Goal: Information Seeking & Learning: Learn about a topic

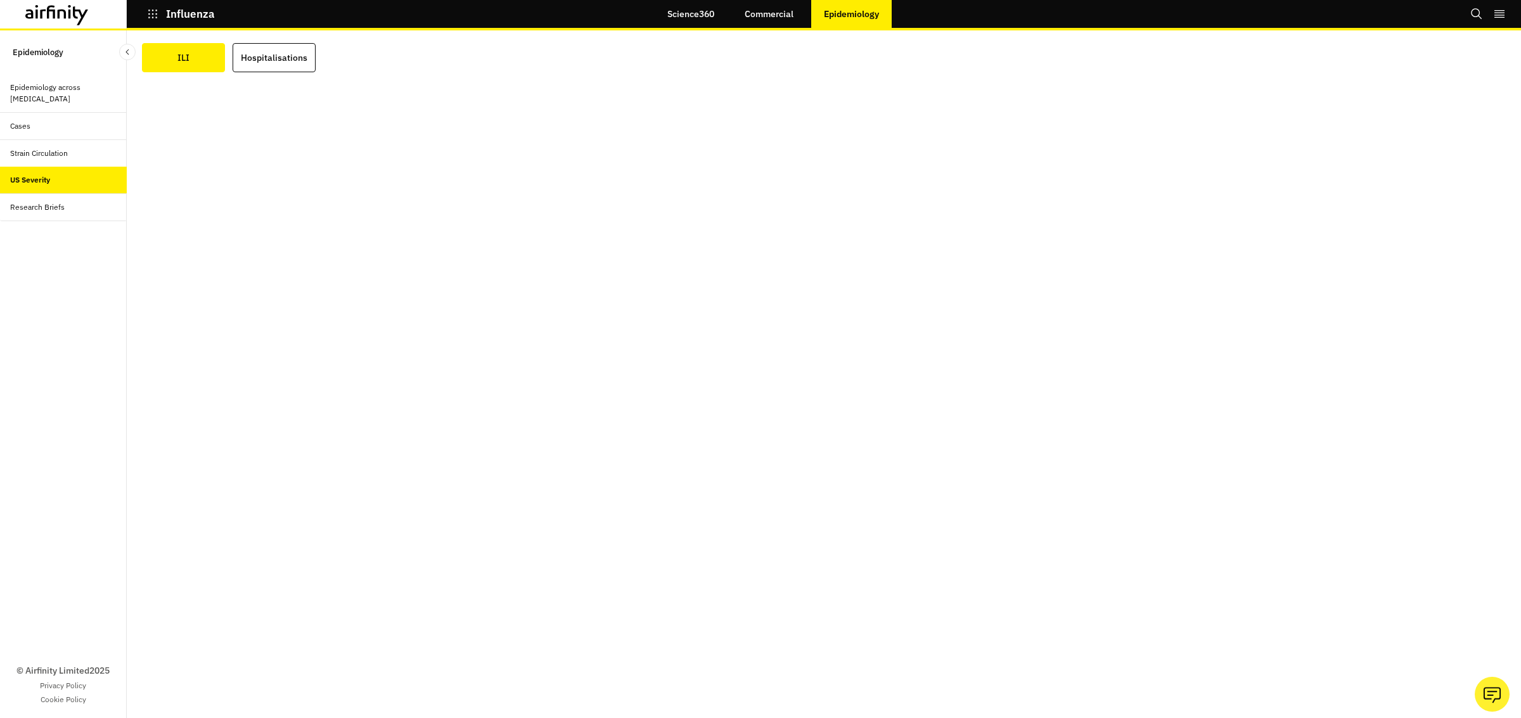
click at [40, 94] on div "Epidemiology across [MEDICAL_DATA]" at bounding box center [63, 93] width 106 height 23
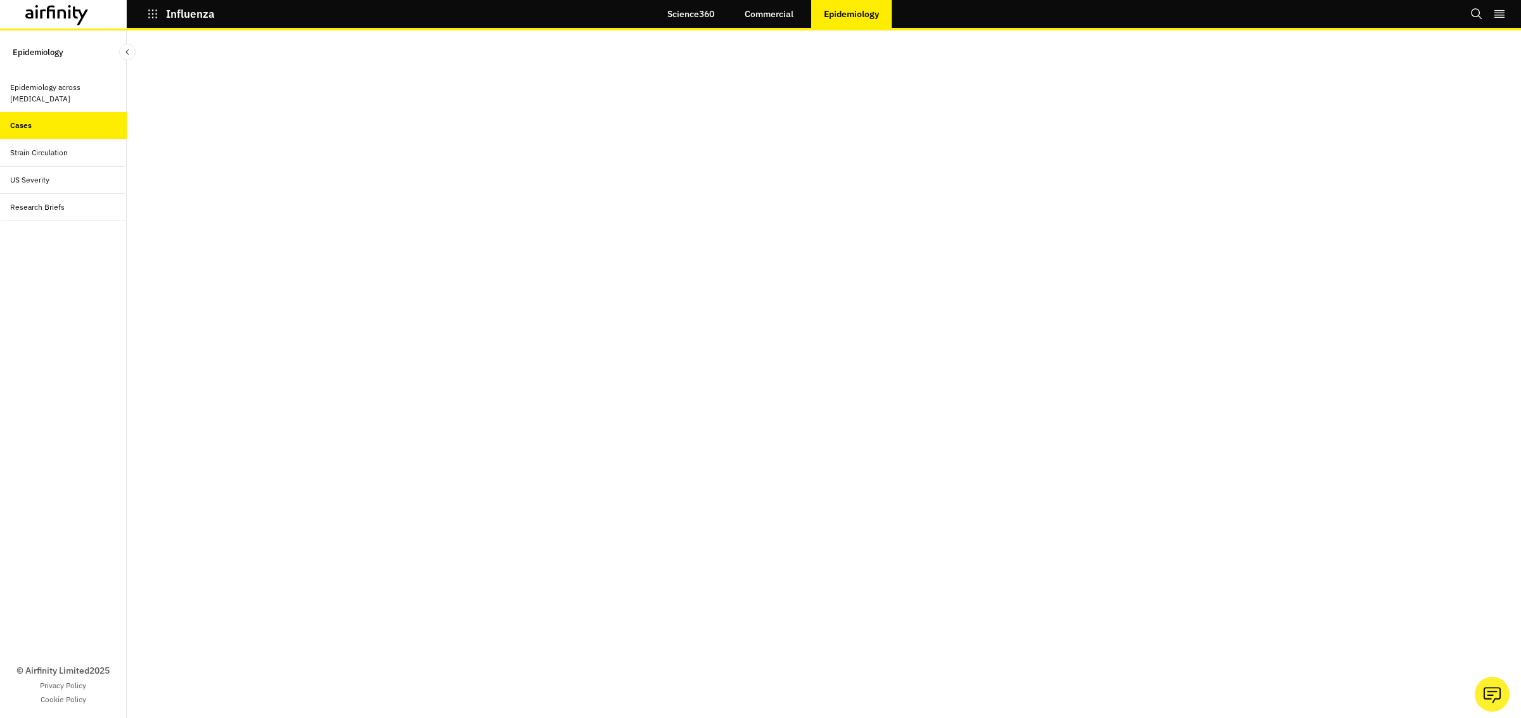
click at [89, 179] on div "US Severity" at bounding box center [68, 179] width 117 height 11
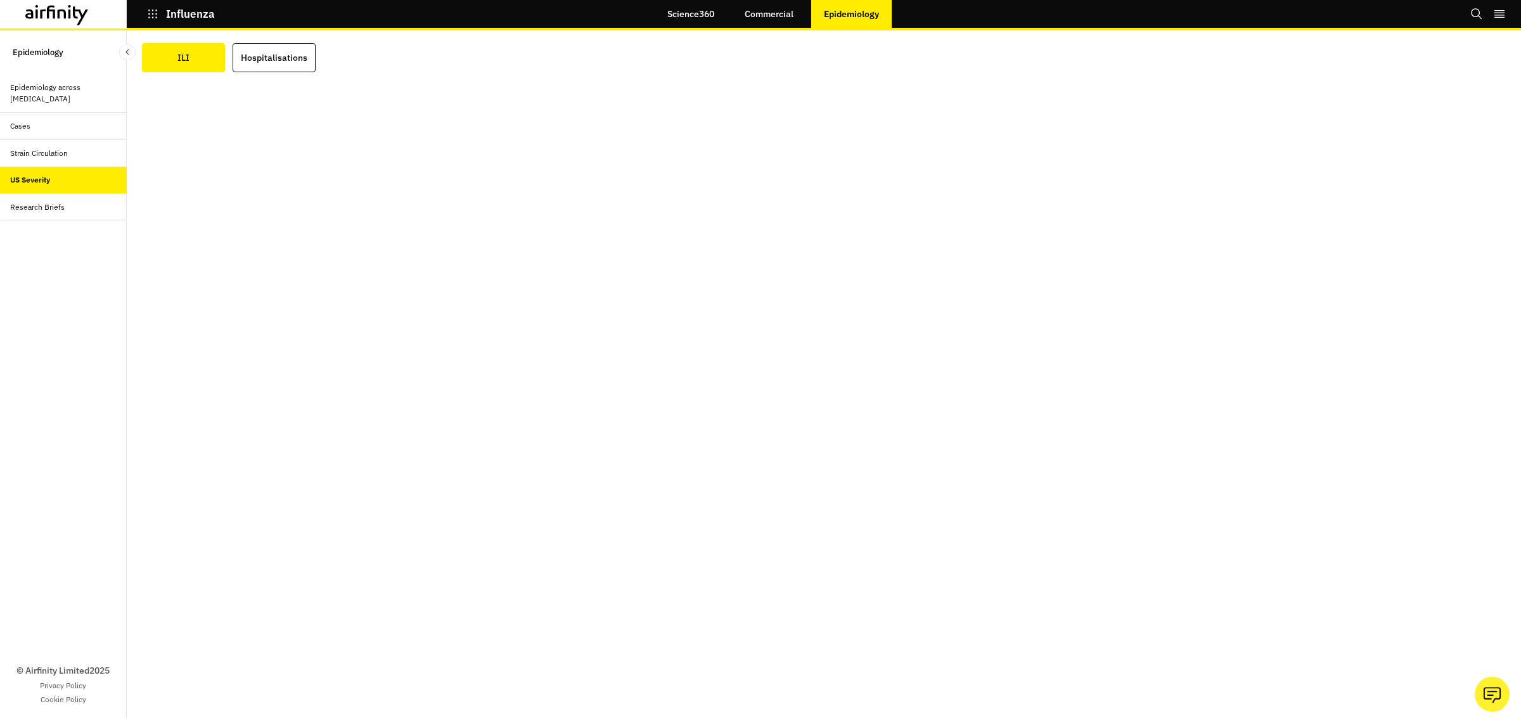
click at [58, 210] on div "Research Briefs" at bounding box center [37, 206] width 54 height 11
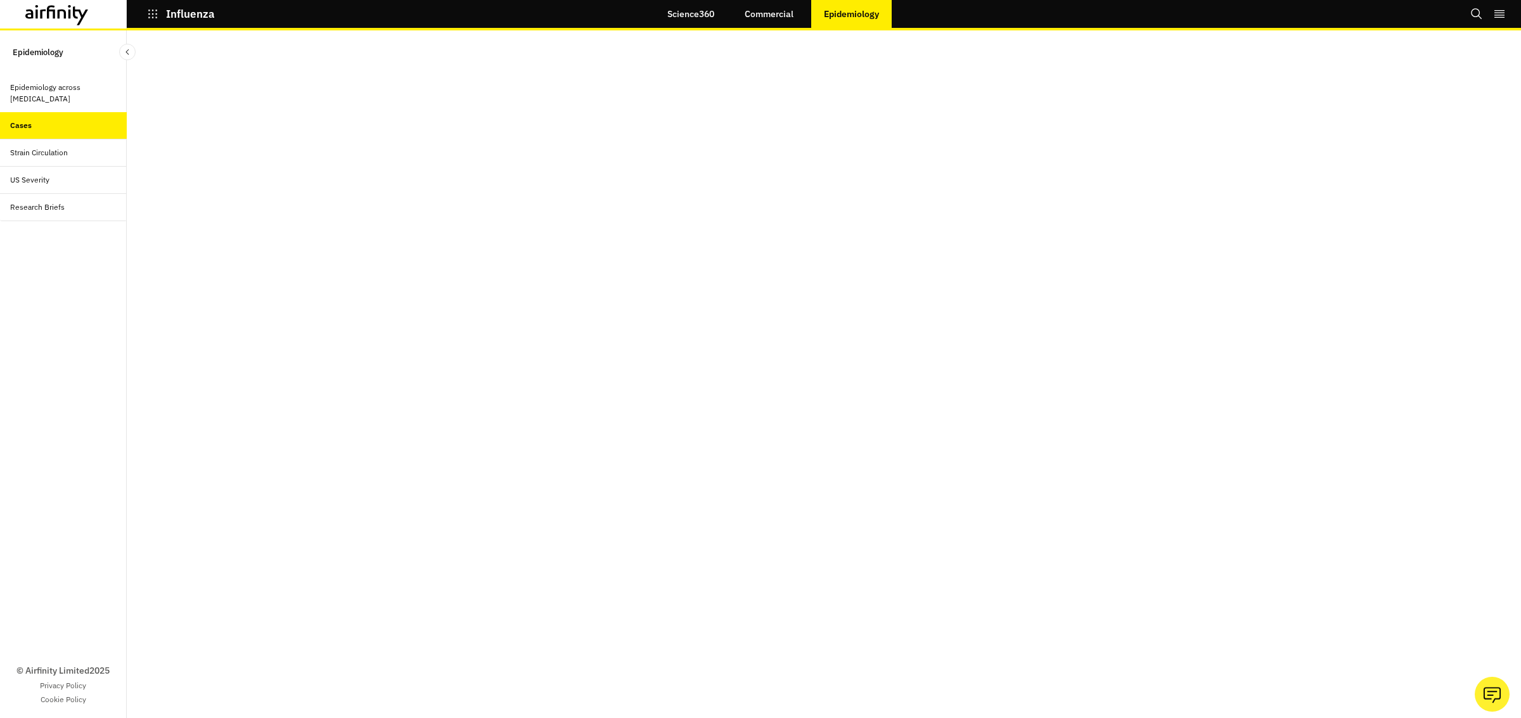
click at [58, 88] on div "Epidemiology across [MEDICAL_DATA]" at bounding box center [63, 93] width 106 height 23
